Goal: Find contact information: Find contact information

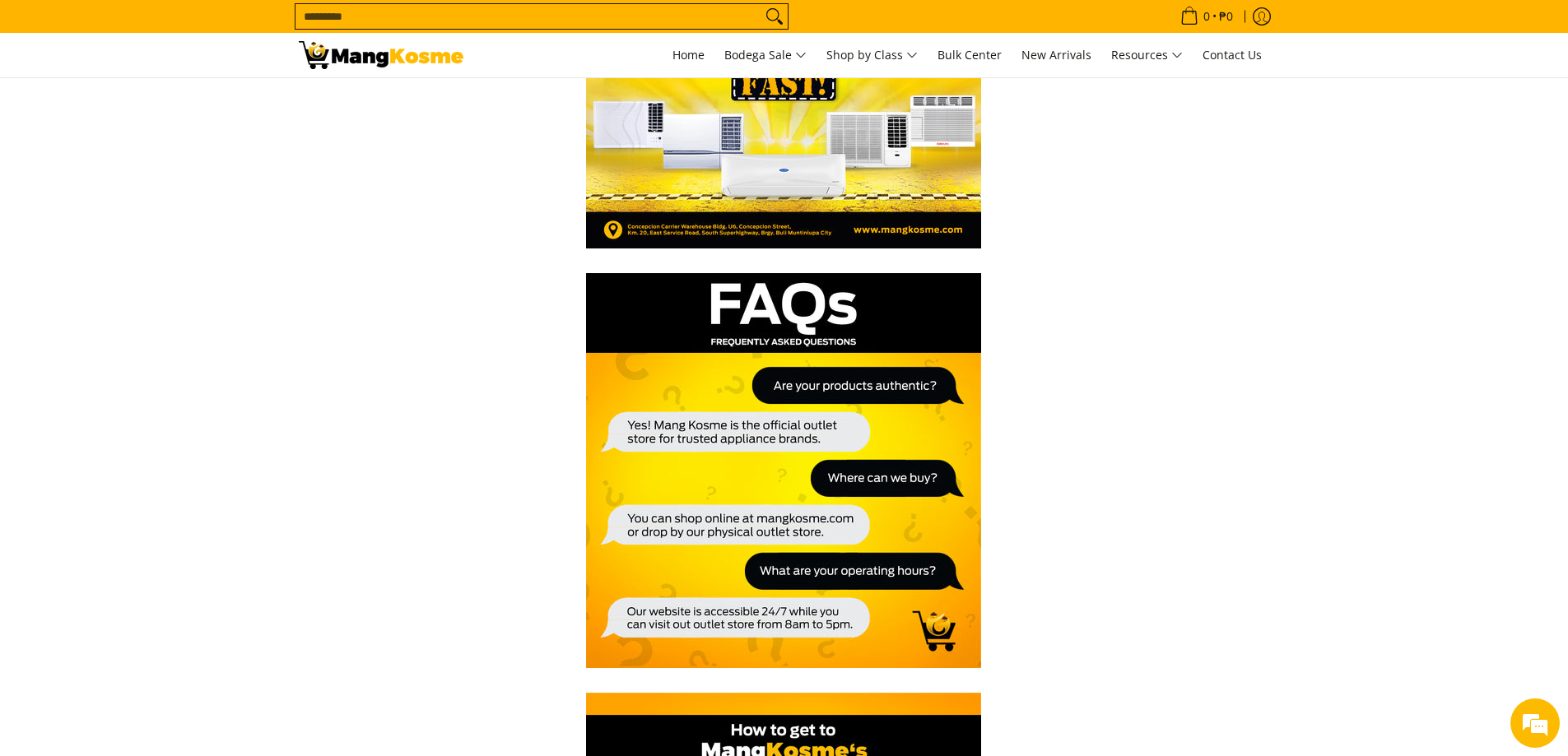
scroll to position [247, 0]
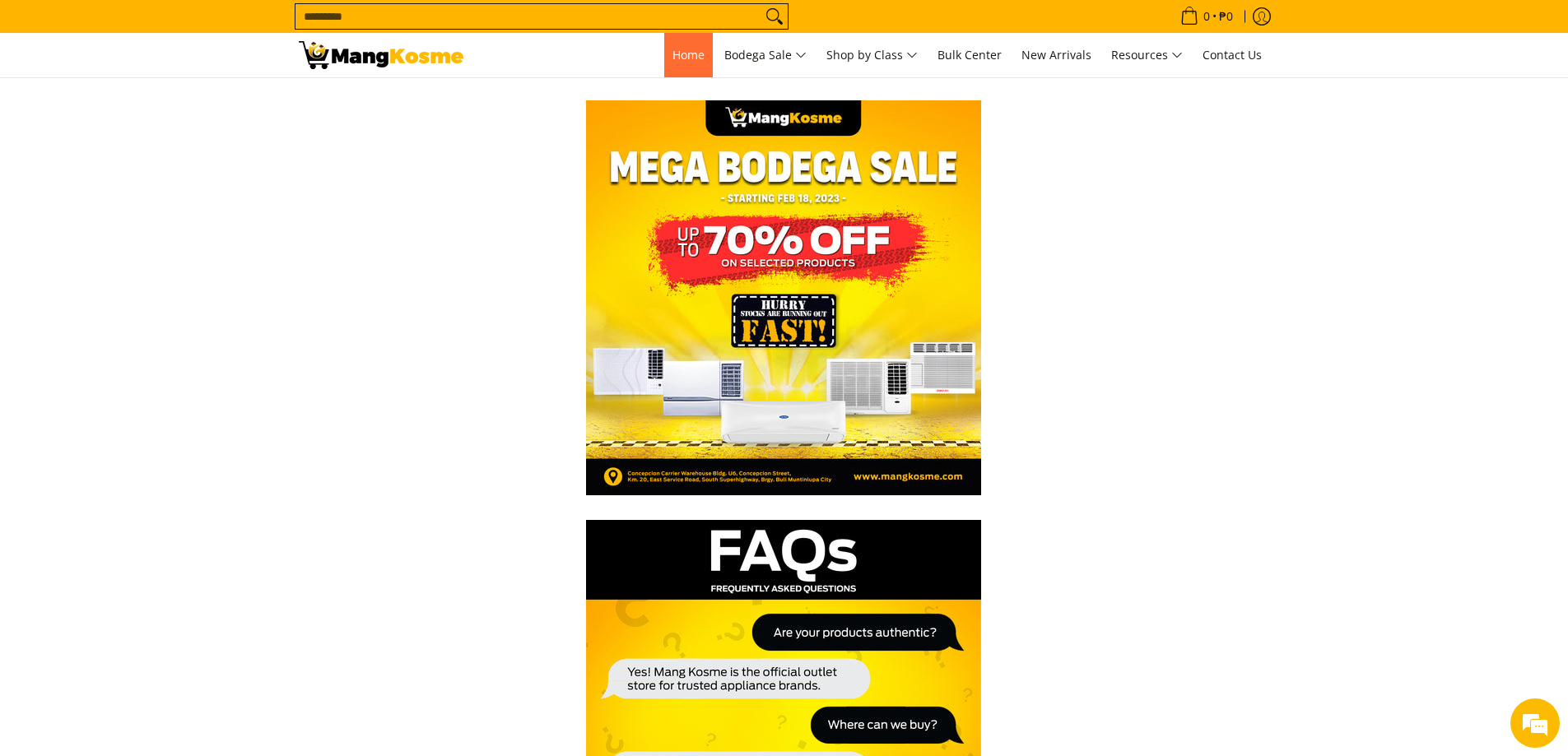
click at [675, 48] on span "Home" at bounding box center [689, 55] width 32 height 16
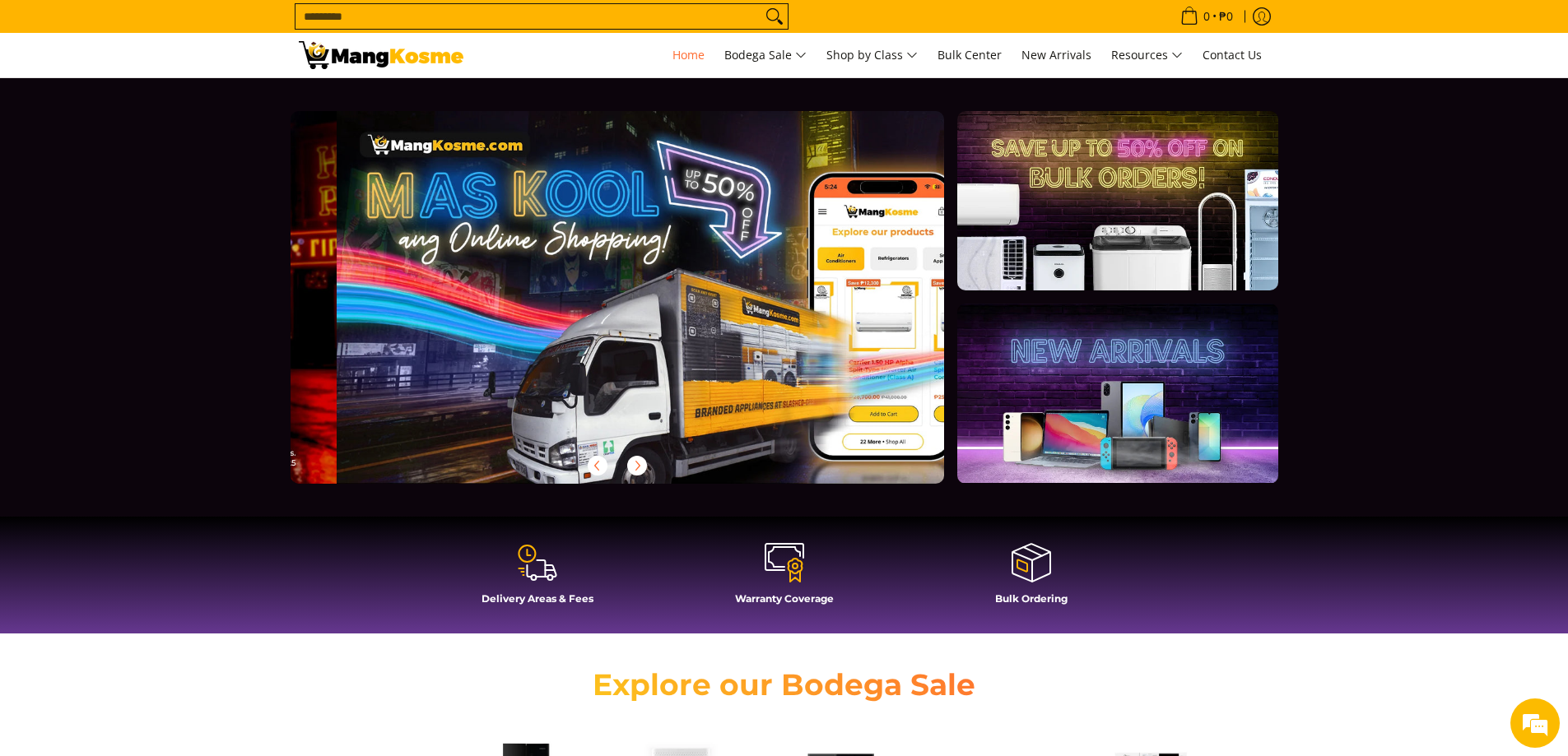
scroll to position [0, 654]
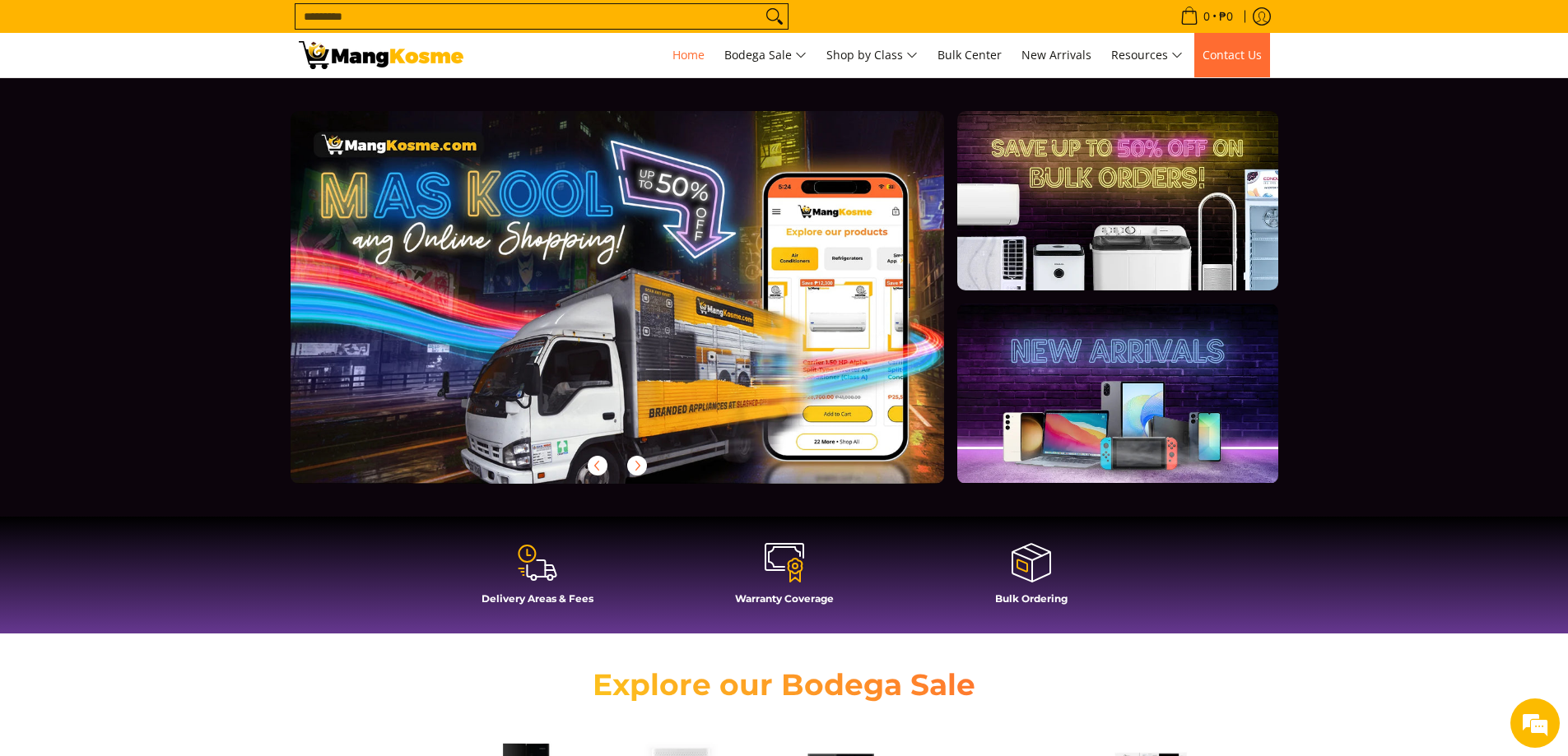
click at [1233, 52] on span "Contact Us" at bounding box center [1232, 55] width 59 height 16
